Goal: Transaction & Acquisition: Purchase product/service

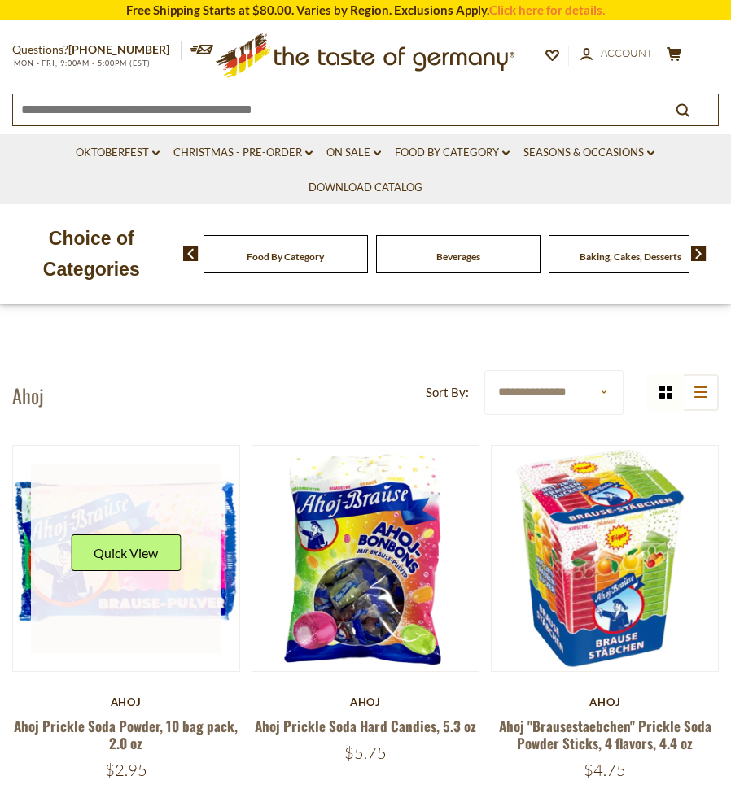
click at [127, 533] on link at bounding box center [126, 559] width 190 height 190
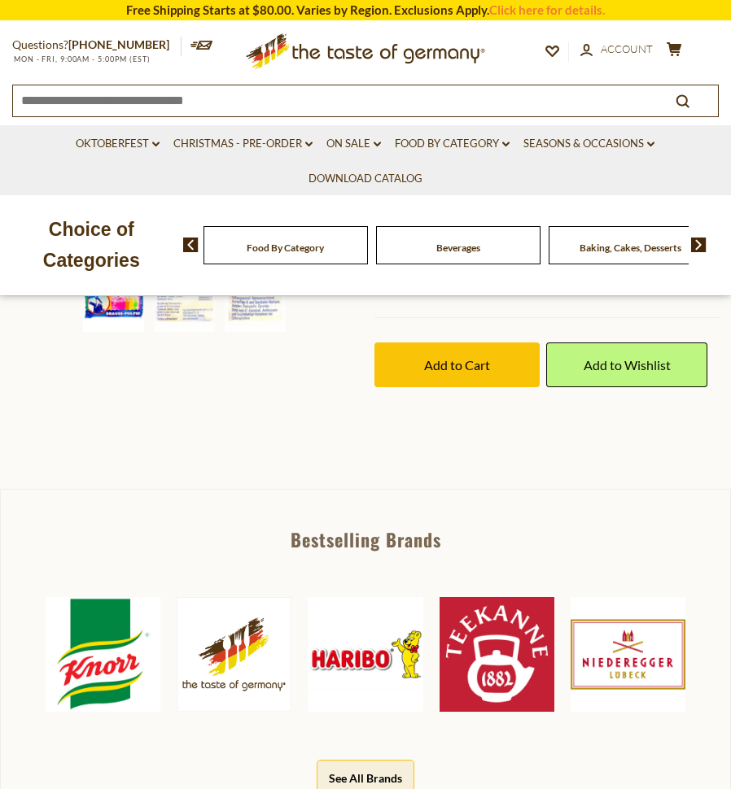
scroll to position [407, 0]
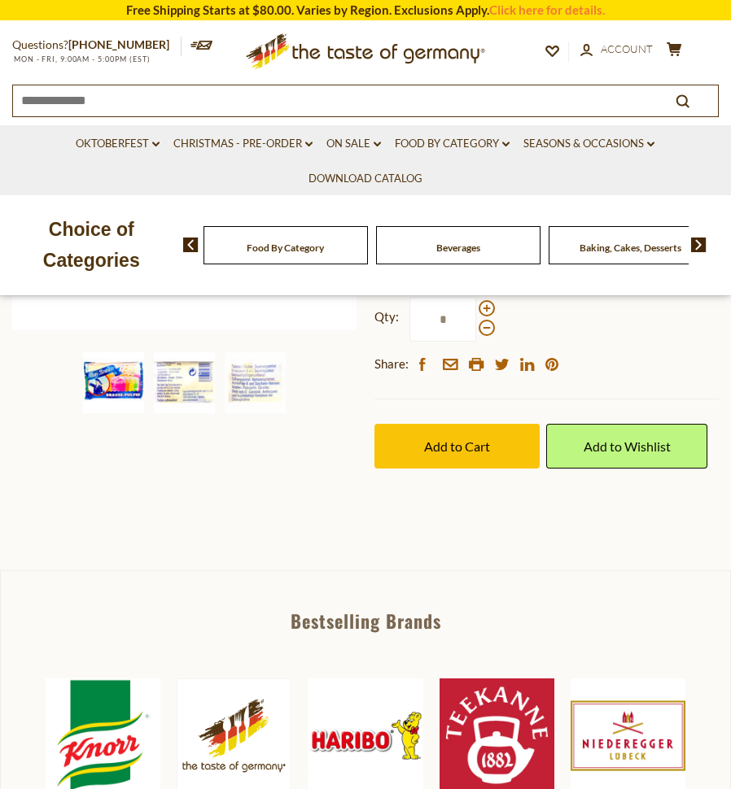
click at [189, 374] on img at bounding box center [184, 382] width 61 height 61
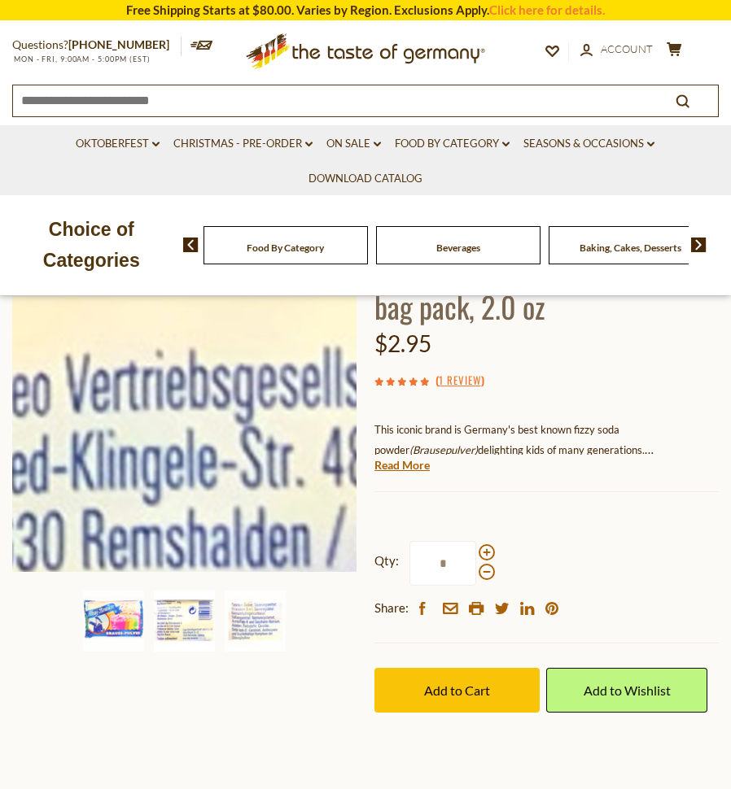
scroll to position [81, 0]
